Goal: Task Accomplishment & Management: Manage account settings

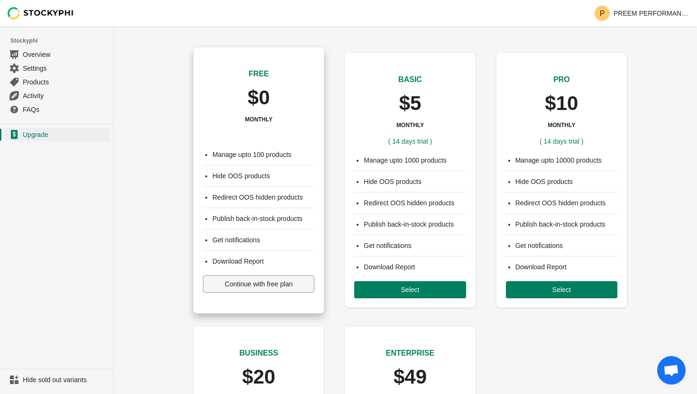
click at [289, 285] on span "Continue with free plan" at bounding box center [259, 284] width 68 height 8
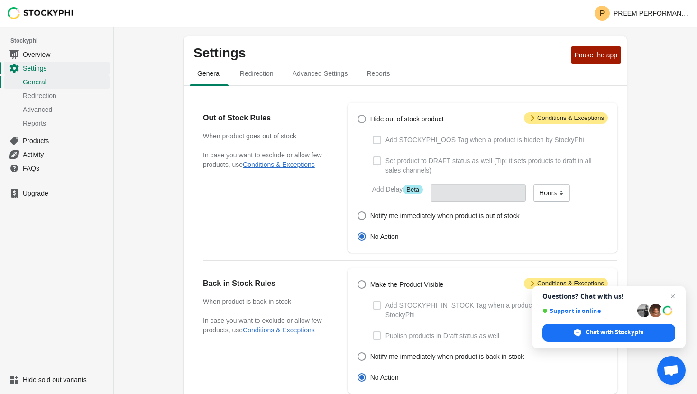
click at [359, 112] on label "Hide out of stock product" at bounding box center [400, 118] width 87 height 13
click at [358, 115] on input "Hide out of stock product" at bounding box center [358, 115] width 0 height 0
radio input "true"
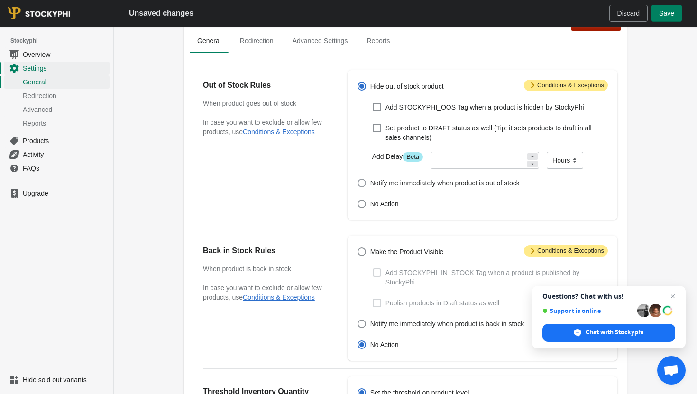
scroll to position [36, 0]
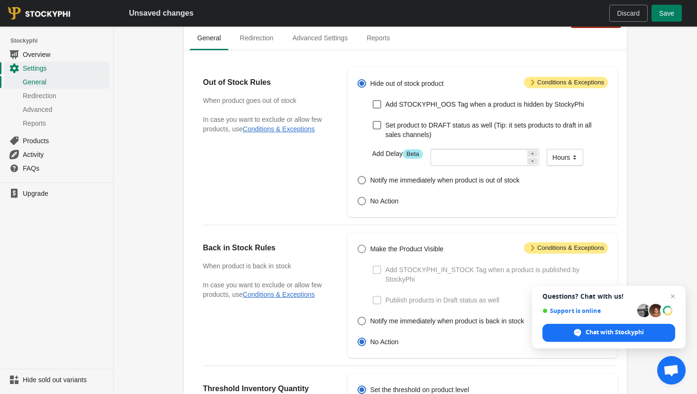
click at [398, 247] on span "Make the Product Visible" at bounding box center [408, 248] width 74 height 9
click at [358, 245] on input "Make the Product Visible" at bounding box center [358, 245] width 0 height 0
radio input "true"
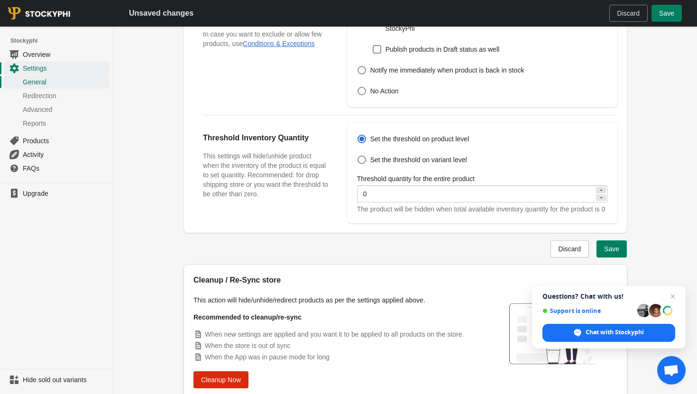
scroll to position [287, 0]
click at [611, 252] on span "Save" at bounding box center [611, 249] width 15 height 8
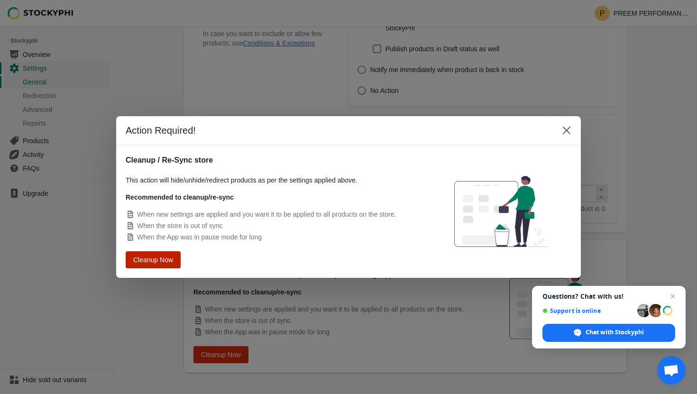
click at [167, 259] on span "Cleanup Now" at bounding box center [152, 260] width 39 height 8
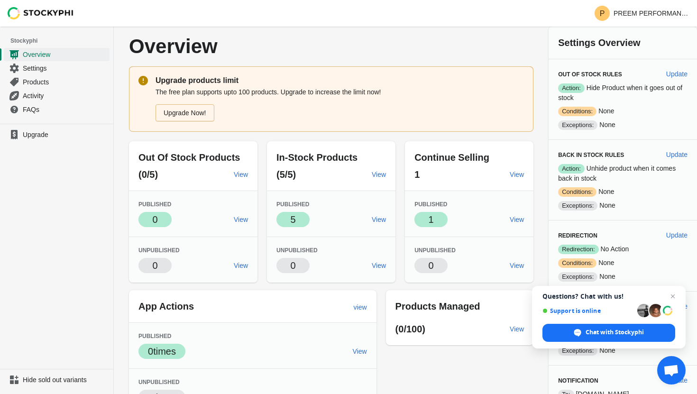
click at [16, 13] on img at bounding box center [41, 13] width 66 height 12
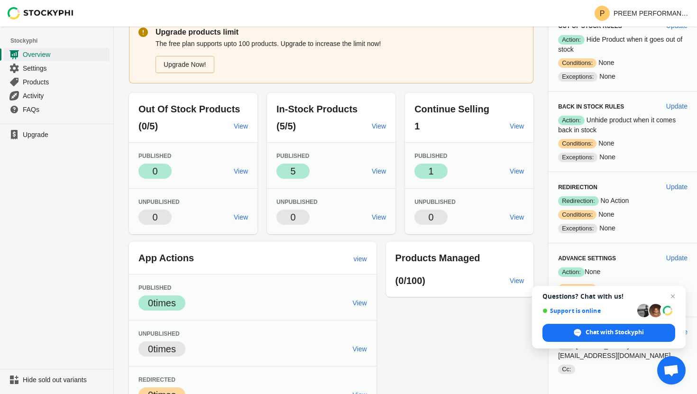
scroll to position [58, 0]
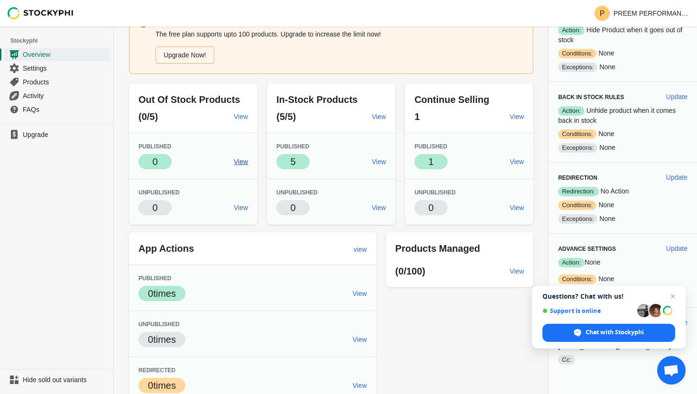
click at [243, 159] on span "View" at bounding box center [241, 162] width 14 height 8
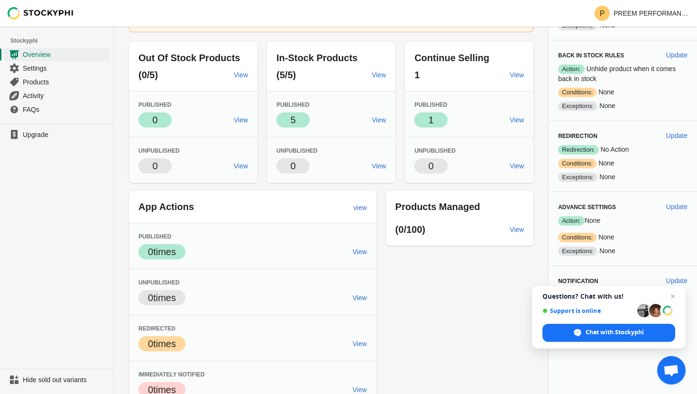
scroll to position [101, 0]
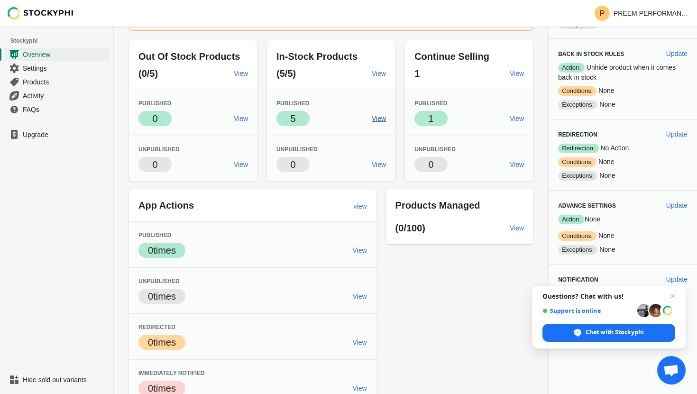
click at [385, 119] on span "View" at bounding box center [379, 119] width 14 height 8
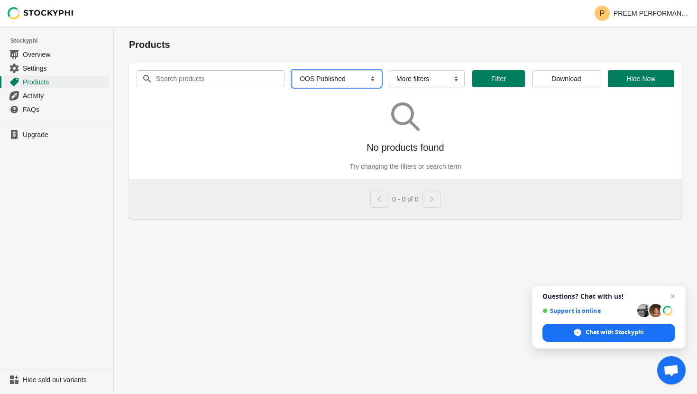
click at [347, 73] on select "All Products InStock InStock Published InStock Un-Published OOS OOS Published O…" at bounding box center [336, 78] width 89 height 17
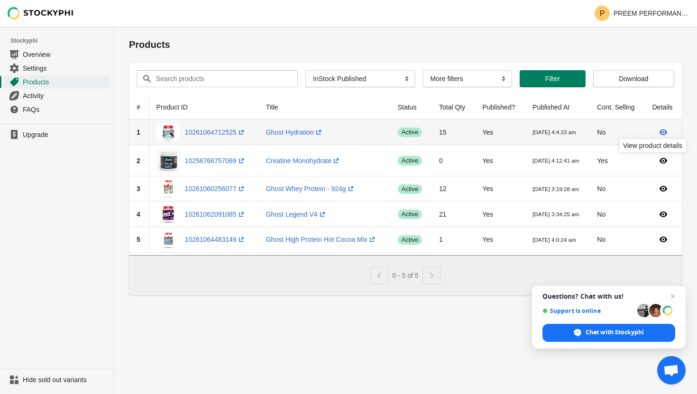
click at [664, 131] on icon at bounding box center [664, 133] width 8 height 6
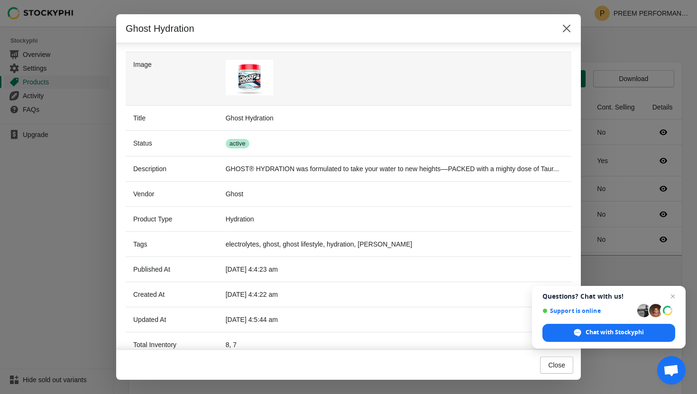
scroll to position [167, 0]
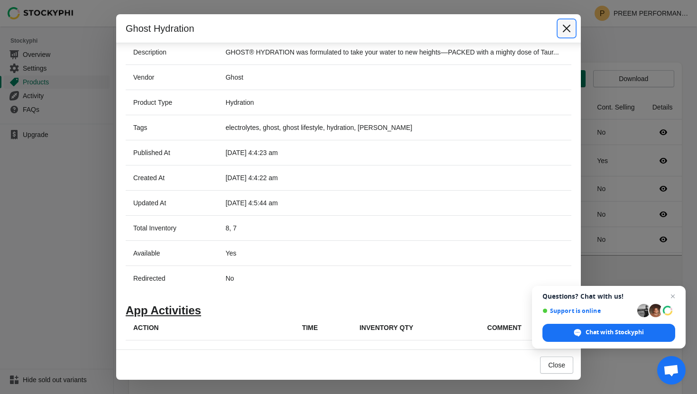
click at [566, 28] on icon "Close" at bounding box center [566, 28] width 9 height 9
